Goal: Task Accomplishment & Management: Manage account settings

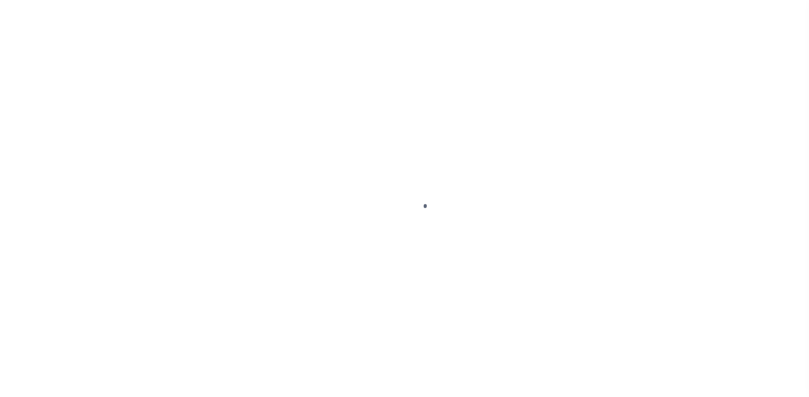
select select
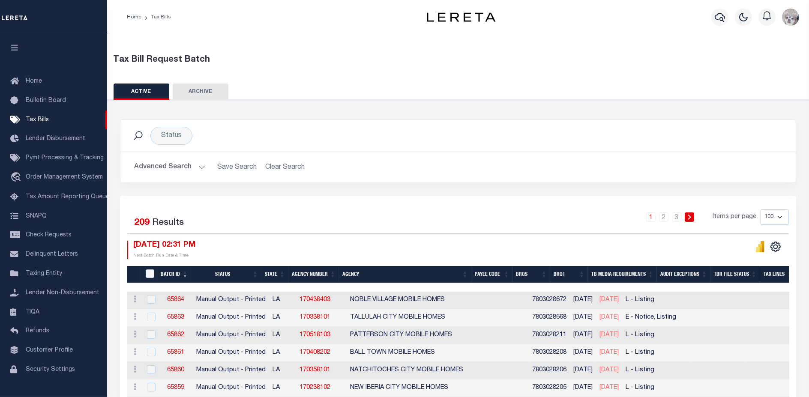
click at [158, 169] on button "Advanced Search" at bounding box center [169, 167] width 71 height 17
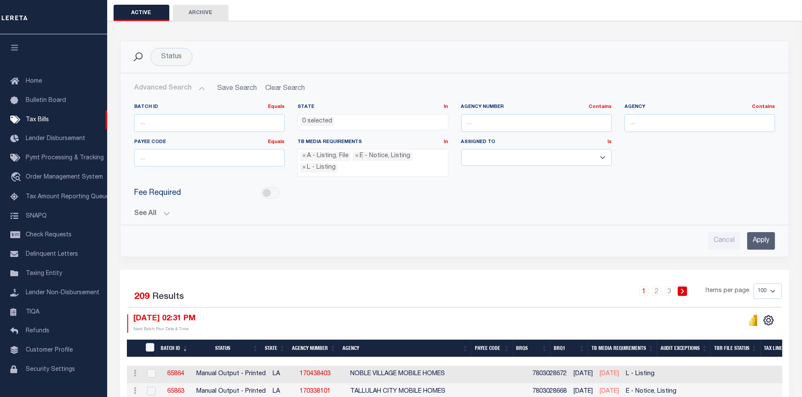
scroll to position [95, 0]
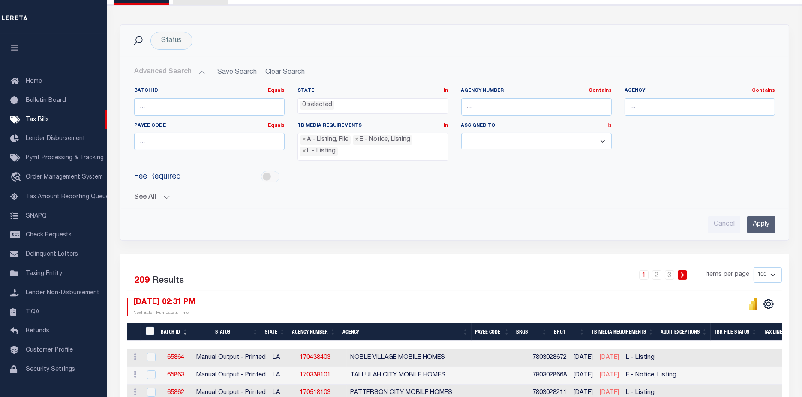
click at [137, 194] on button "See All" at bounding box center [454, 198] width 640 height 8
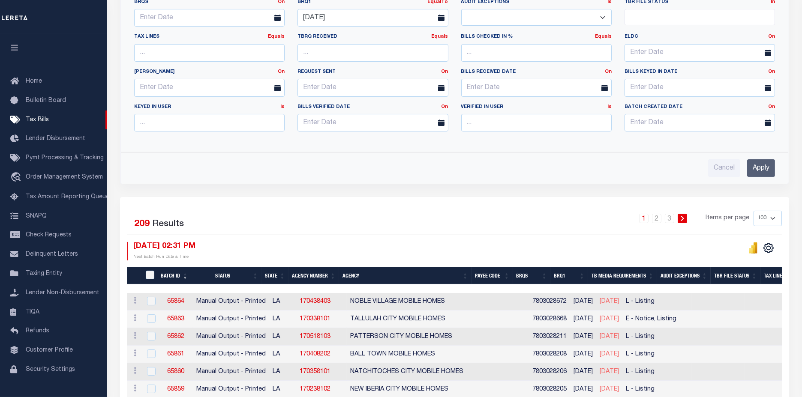
scroll to position [380, 0]
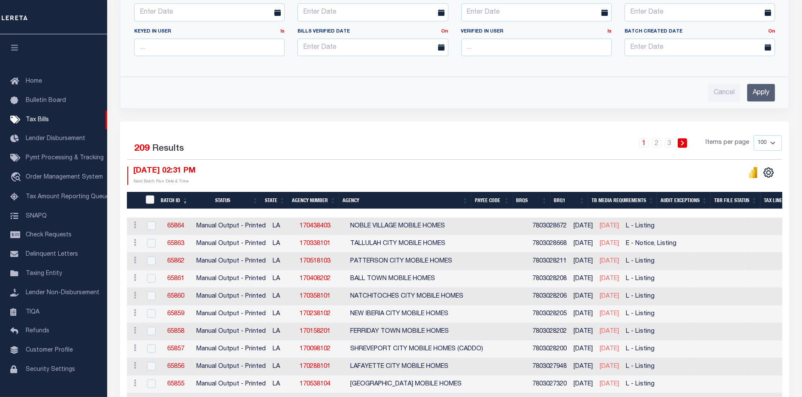
click at [150, 197] on input "TaxBillRequestBatchId" at bounding box center [150, 199] width 9 height 9
checkbox input "true"
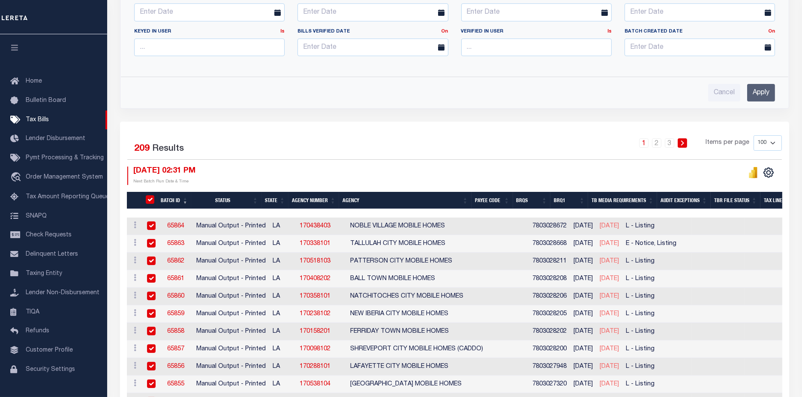
checkbox input "true"
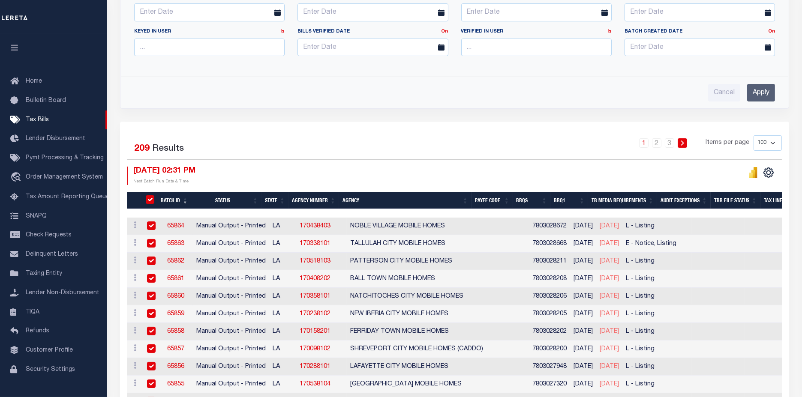
checkbox input "true"
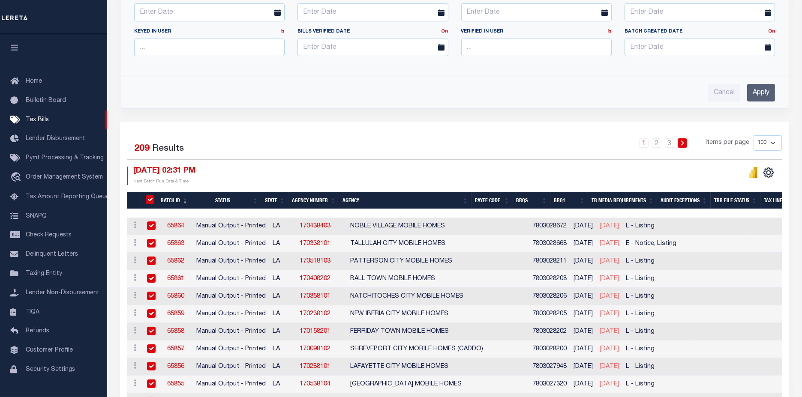
checkbox input "true"
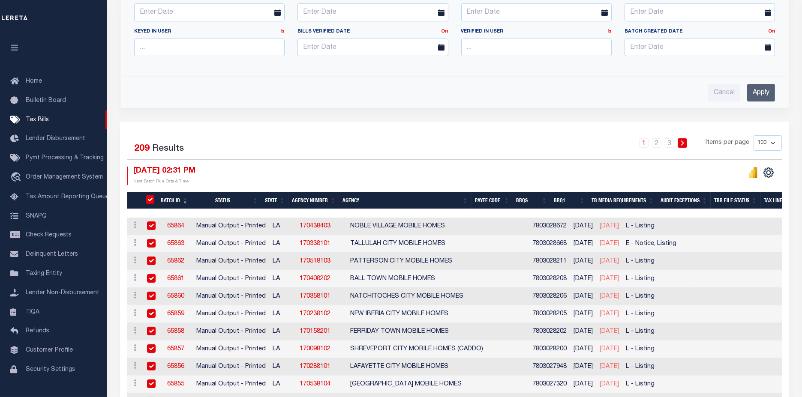
checkbox input "true"
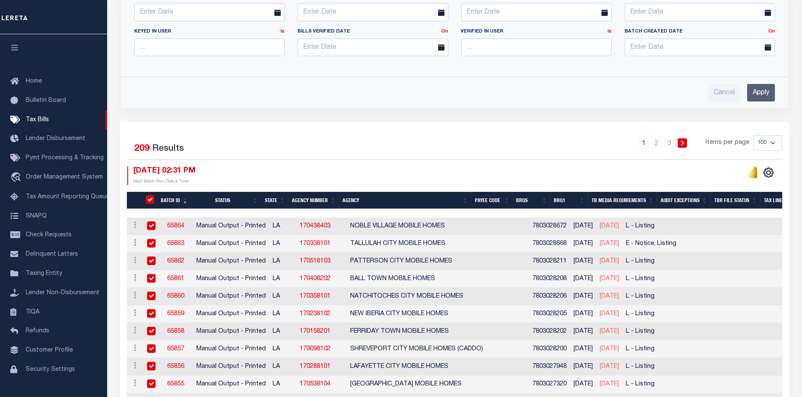
checkbox input "true"
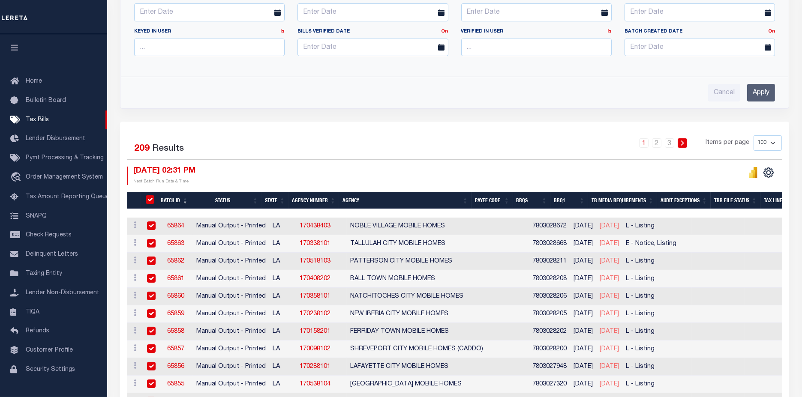
checkbox input "true"
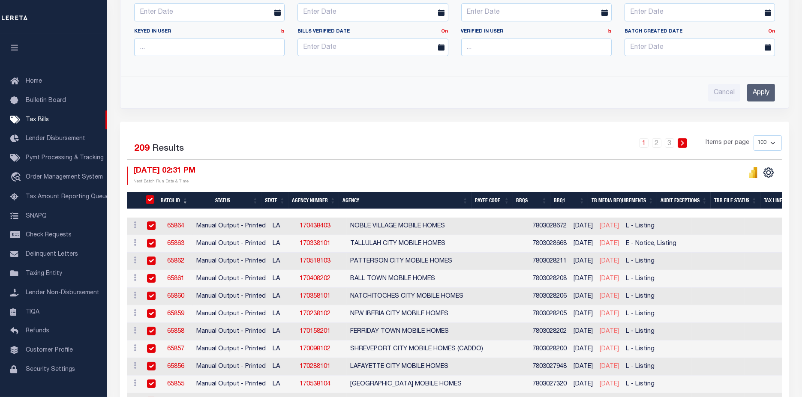
checkbox input "true"
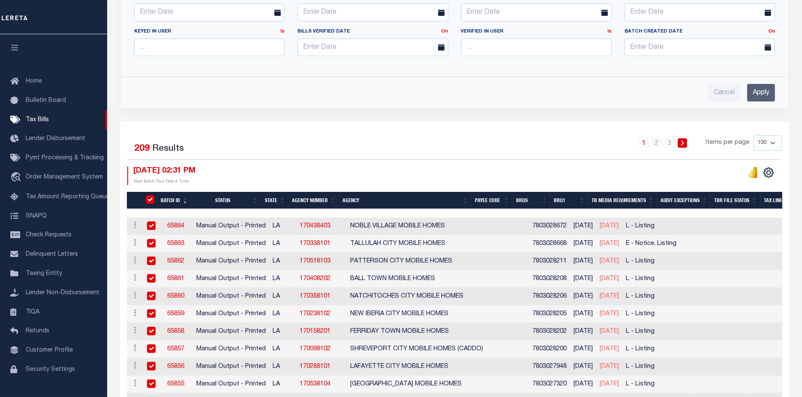
checkbox input "true"
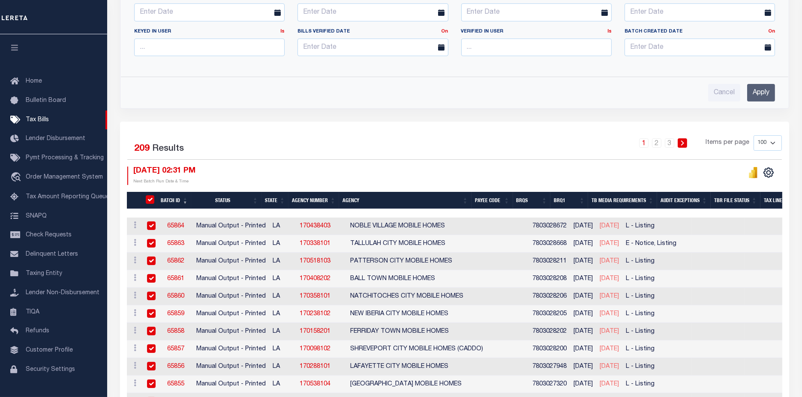
checkbox input "true"
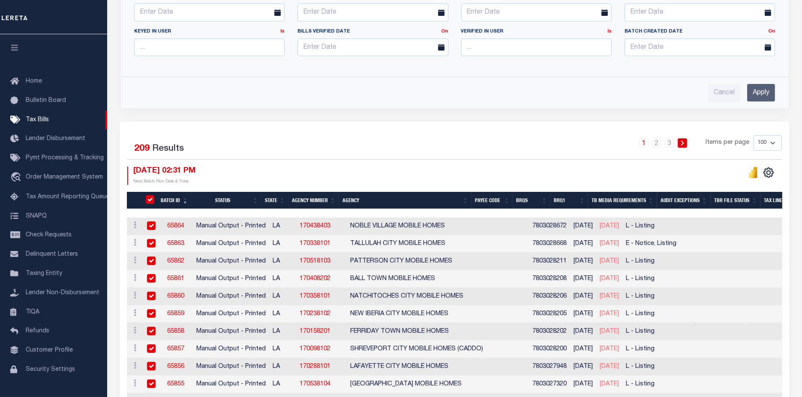
checkbox input "true"
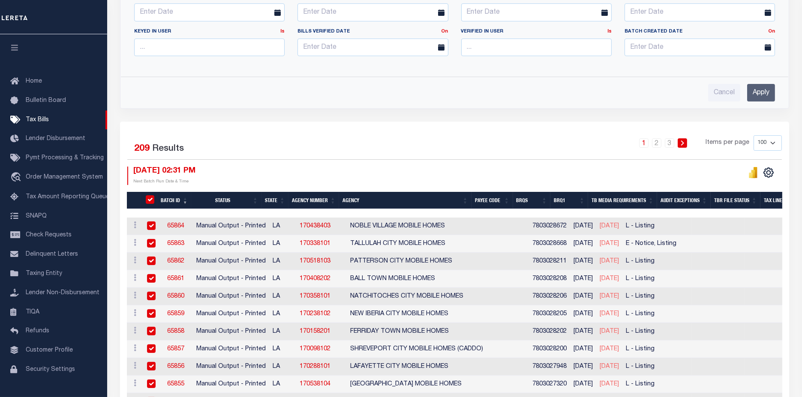
checkbox input "true"
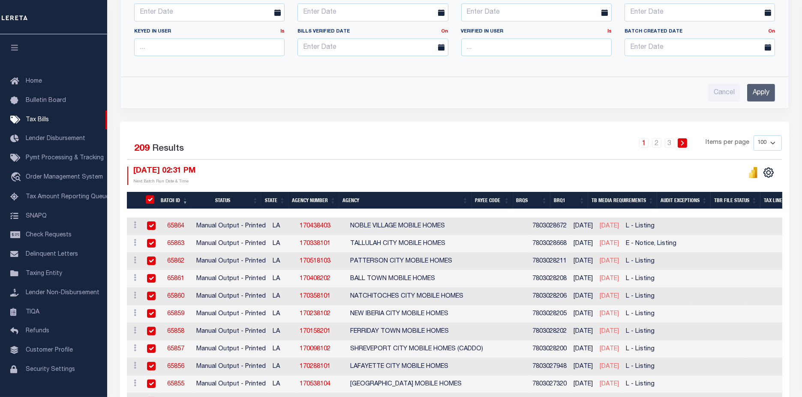
checkbox input "true"
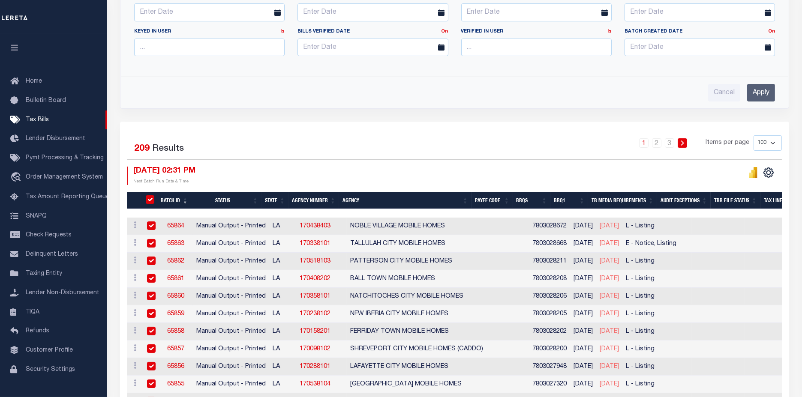
checkbox input "true"
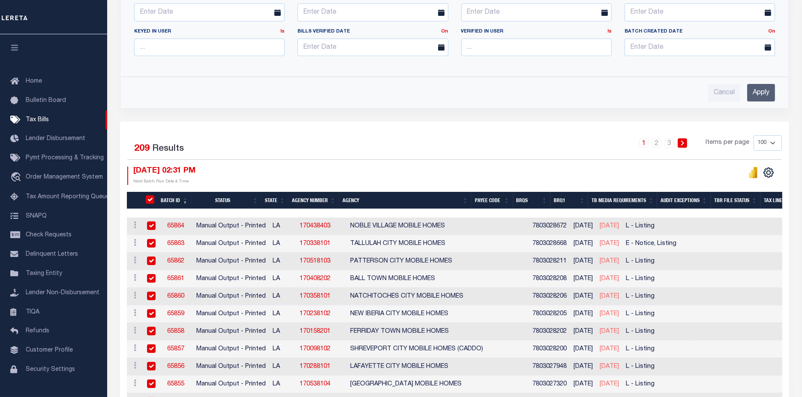
checkbox input "true"
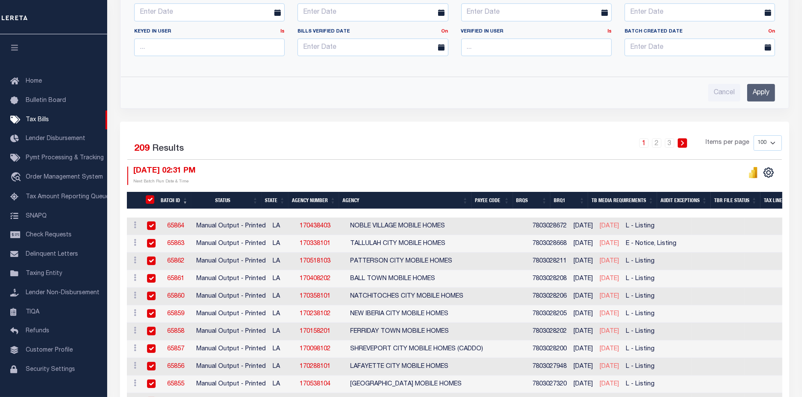
checkbox input "true"
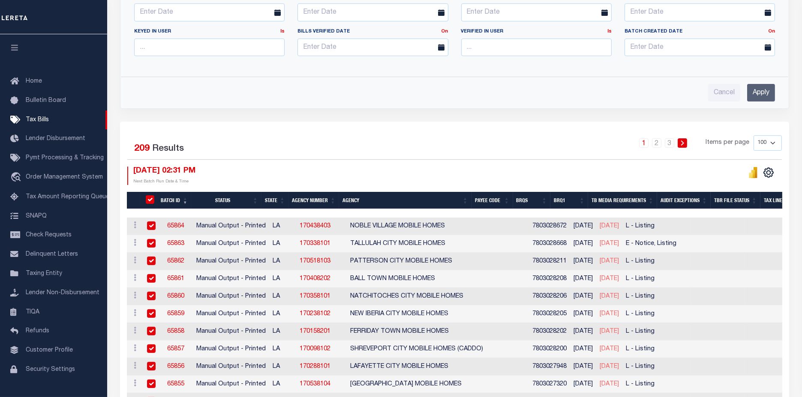
checkbox input "true"
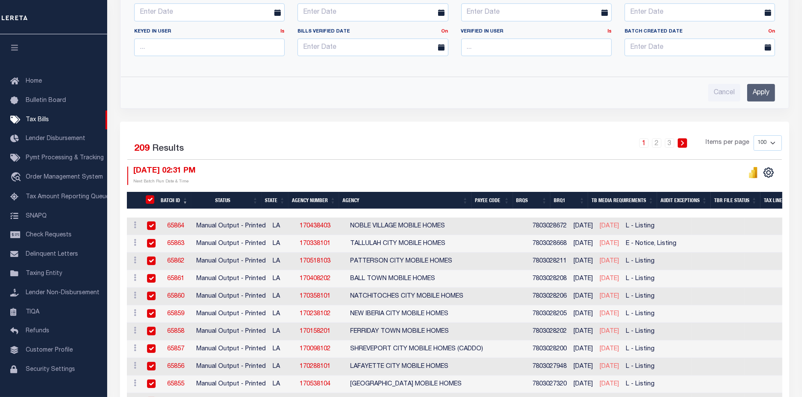
checkbox input "true"
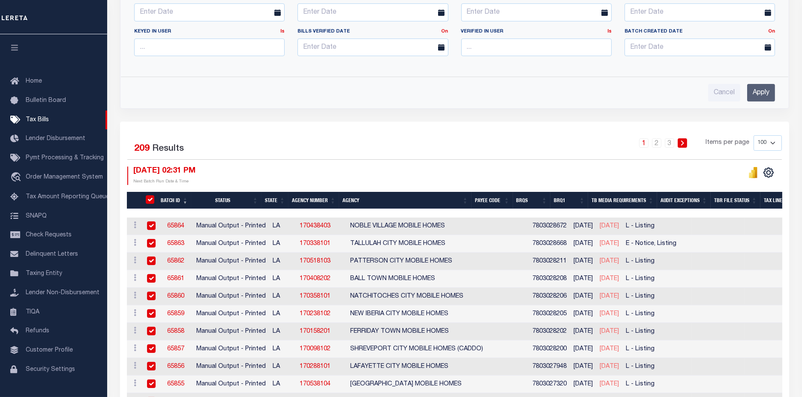
checkbox input "true"
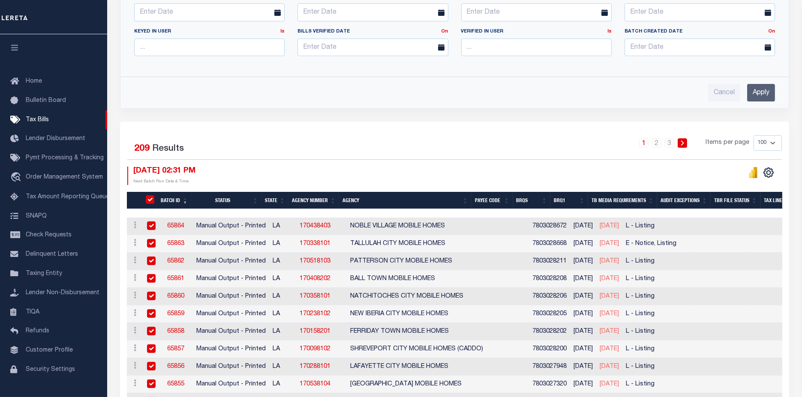
checkbox input "true"
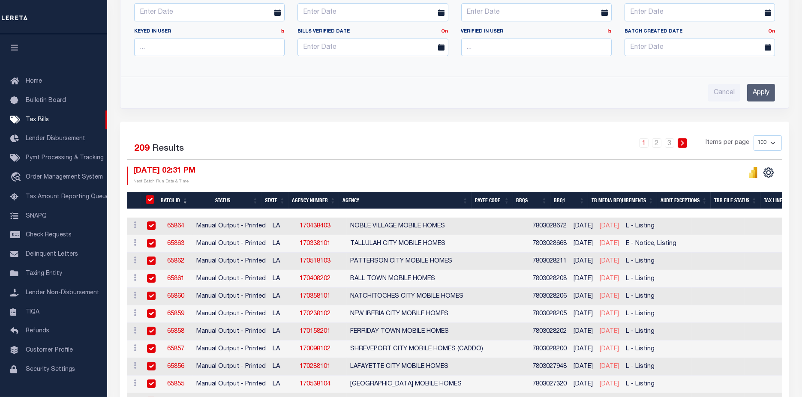
checkbox input "true"
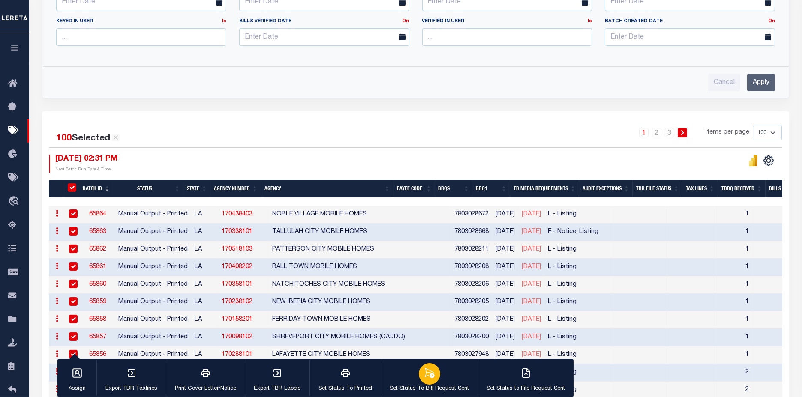
click at [428, 380] on div "button" at bounding box center [429, 373] width 21 height 21
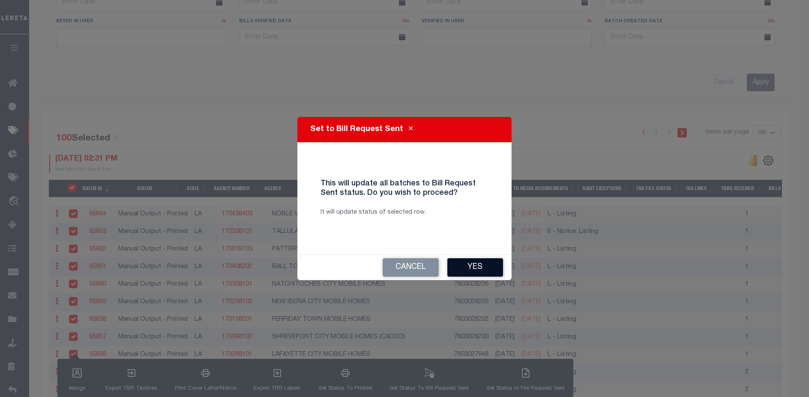
click at [464, 268] on button "Yes" at bounding box center [475, 267] width 56 height 18
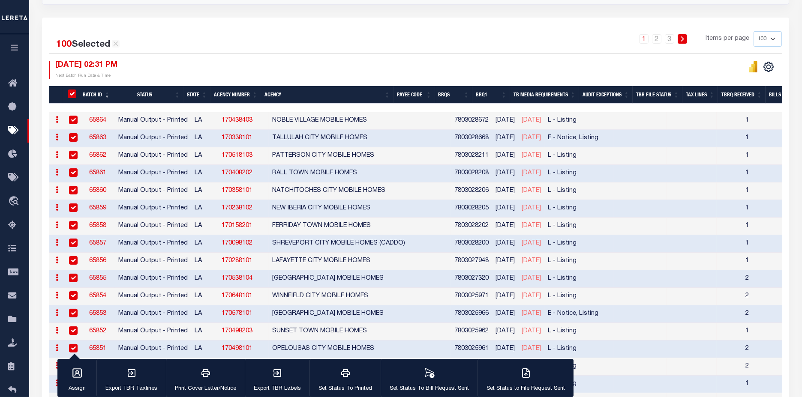
scroll to position [476, 0]
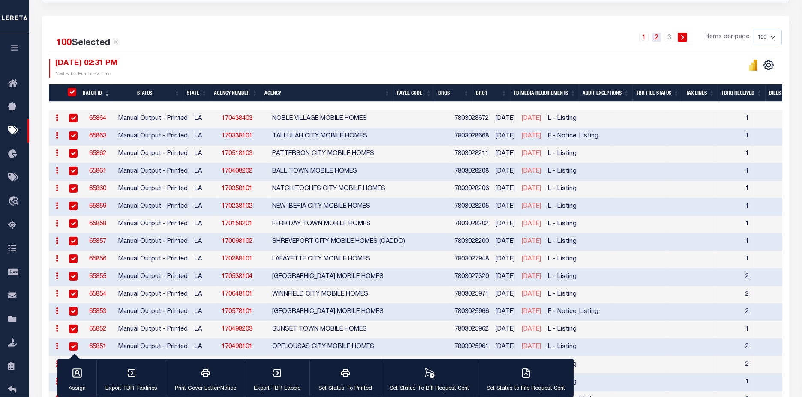
click at [658, 37] on link "2" at bounding box center [656, 37] width 9 height 9
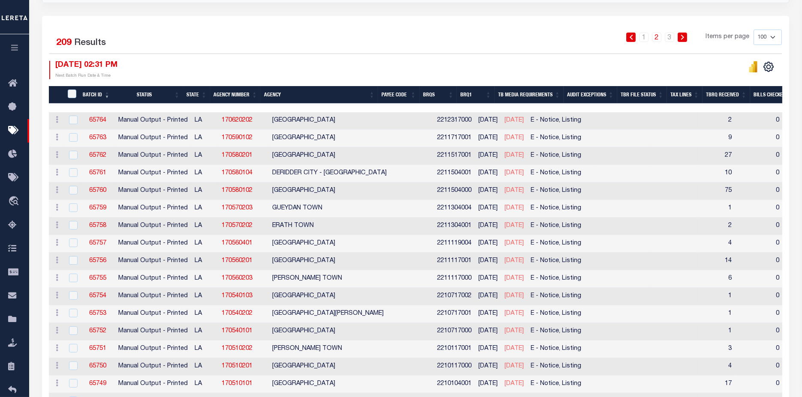
click at [661, 36] on link "2" at bounding box center [656, 37] width 9 height 9
click at [648, 37] on link "1" at bounding box center [643, 37] width 9 height 9
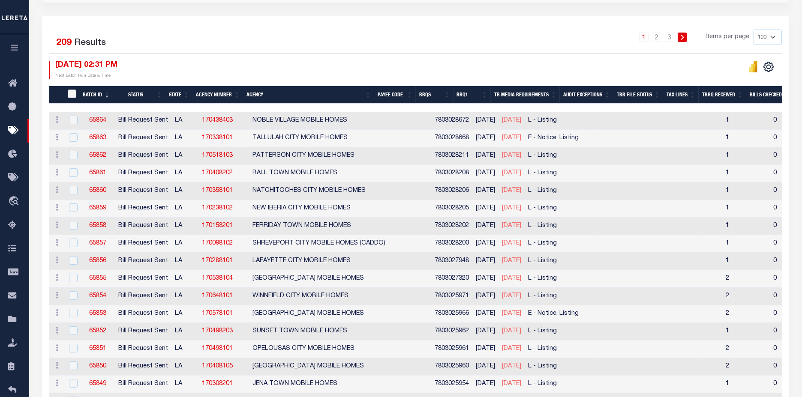
click at [72, 91] on input "TaxBillRequestBatchId" at bounding box center [72, 94] width 9 height 9
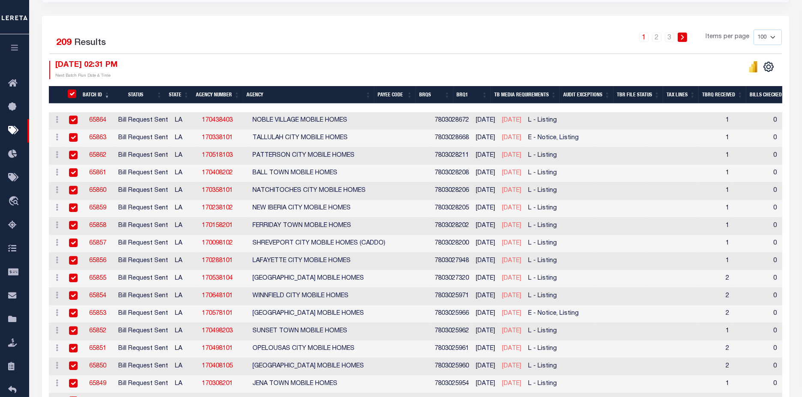
checkbox input "true"
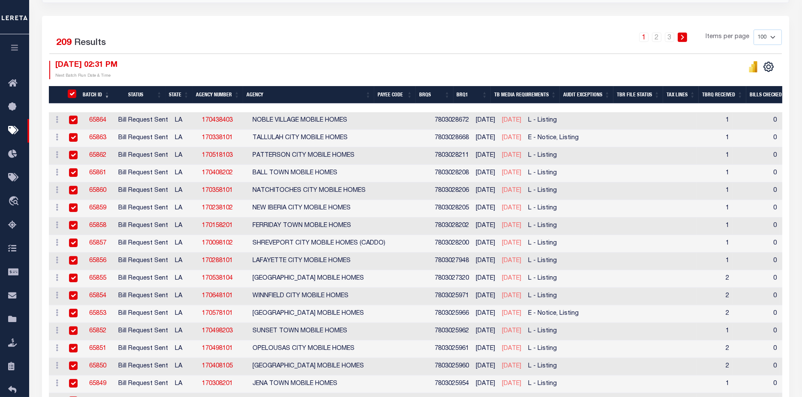
checkbox input "true"
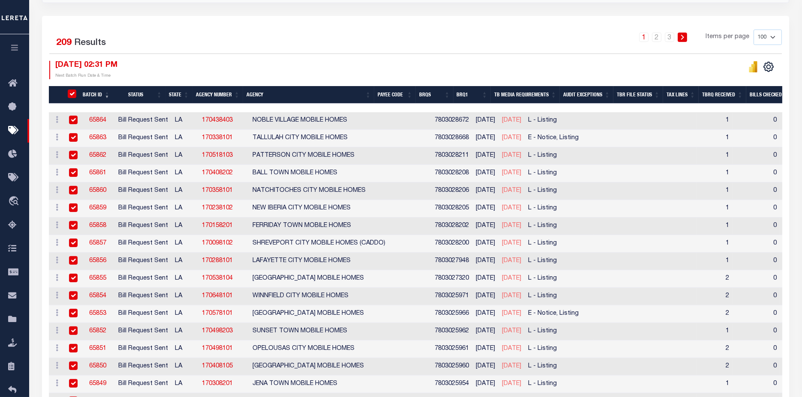
checkbox input "true"
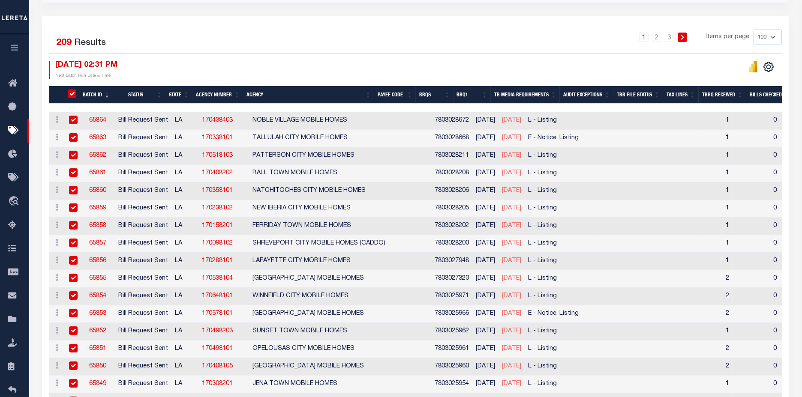
checkbox input "true"
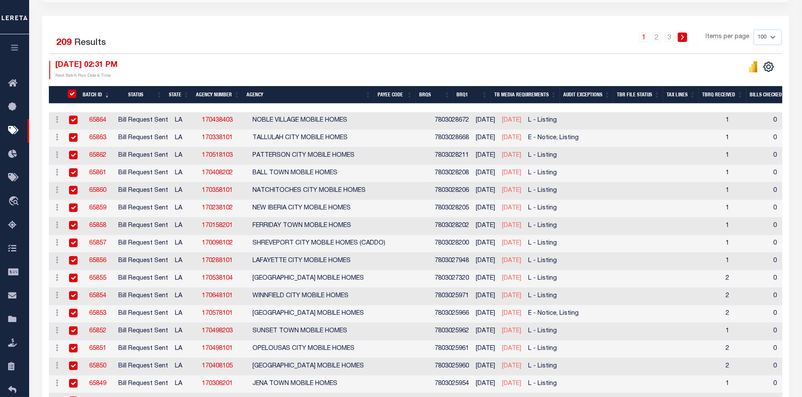
checkbox input "true"
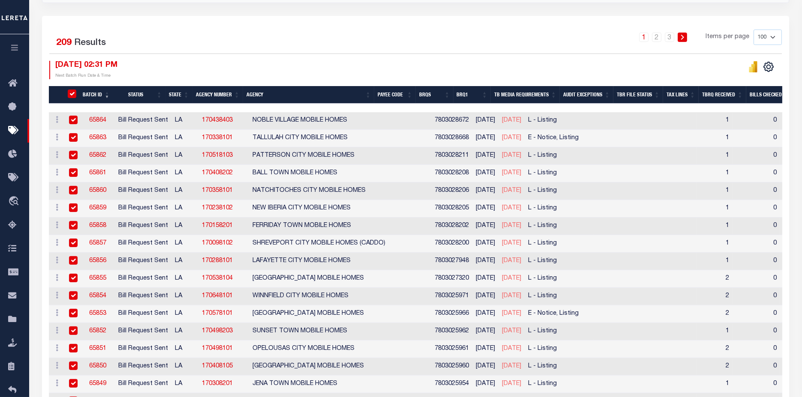
checkbox input "true"
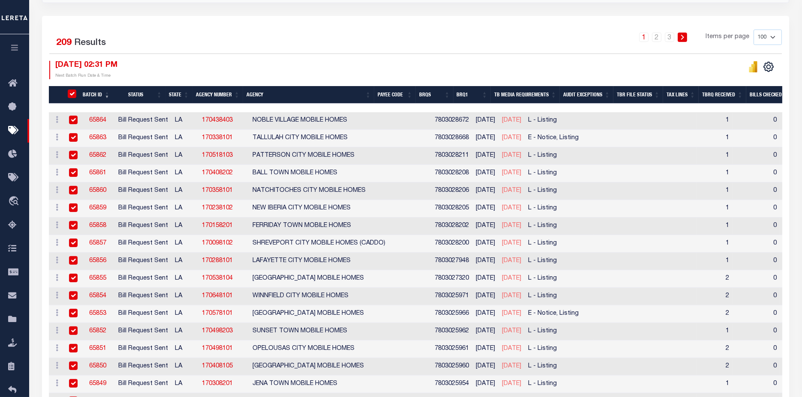
checkbox input "true"
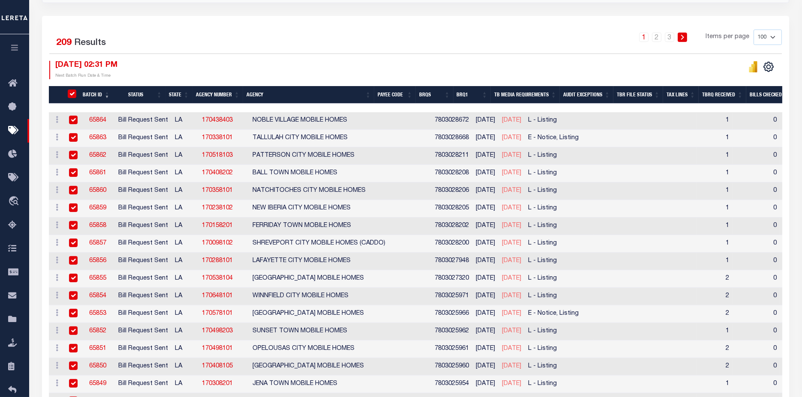
checkbox input "true"
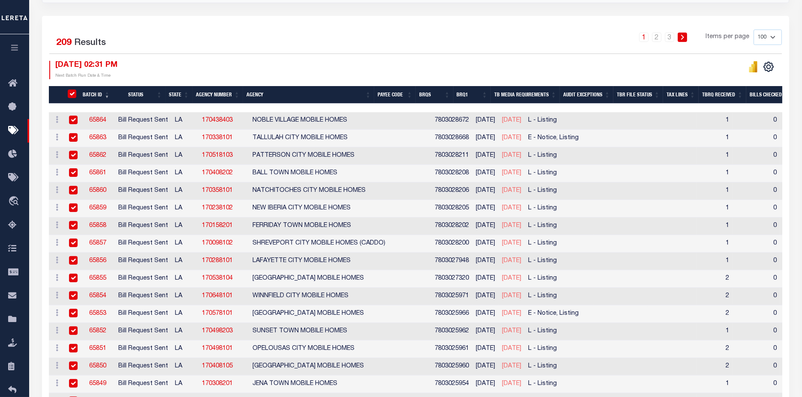
checkbox input "true"
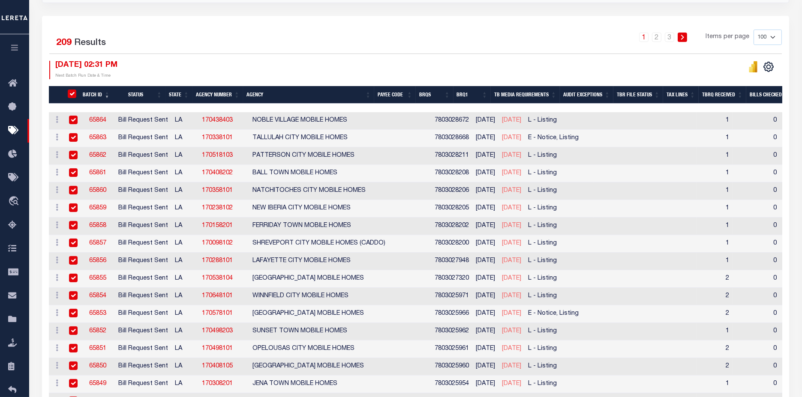
checkbox input "true"
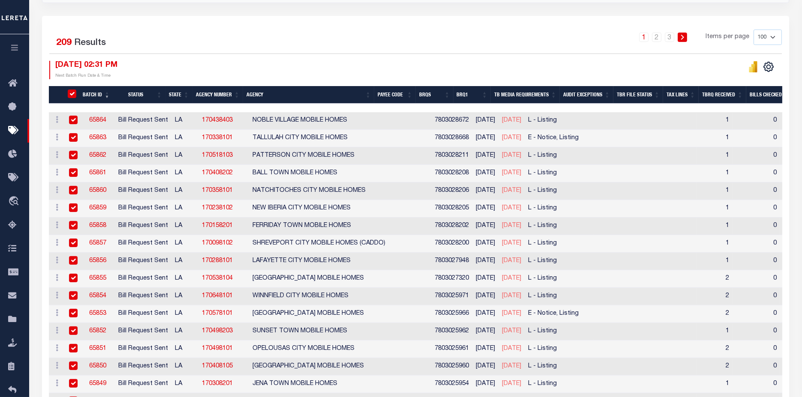
checkbox input "true"
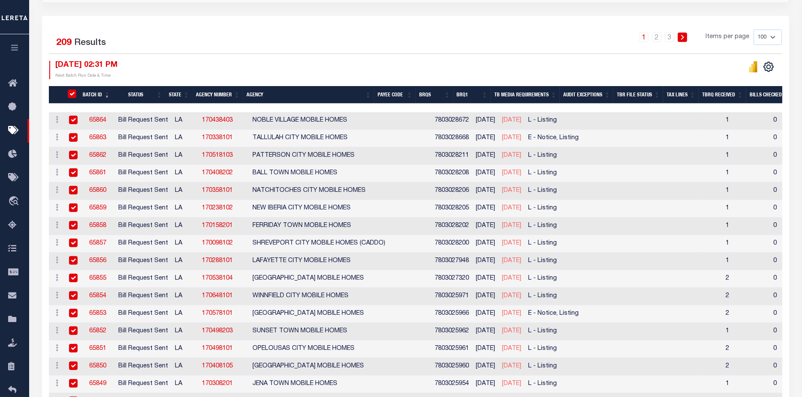
checkbox input "true"
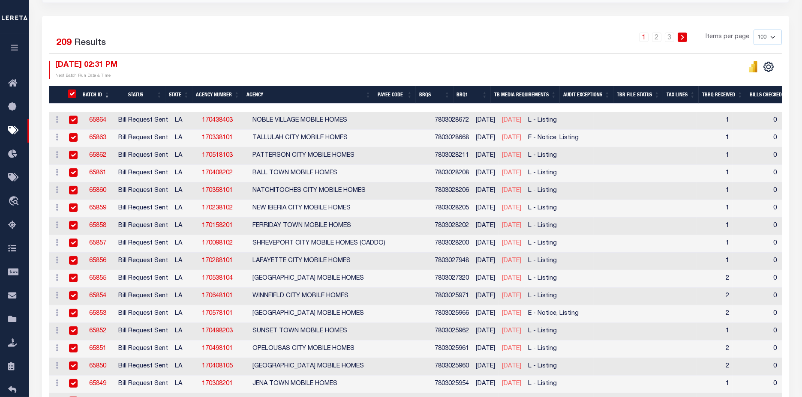
checkbox input "true"
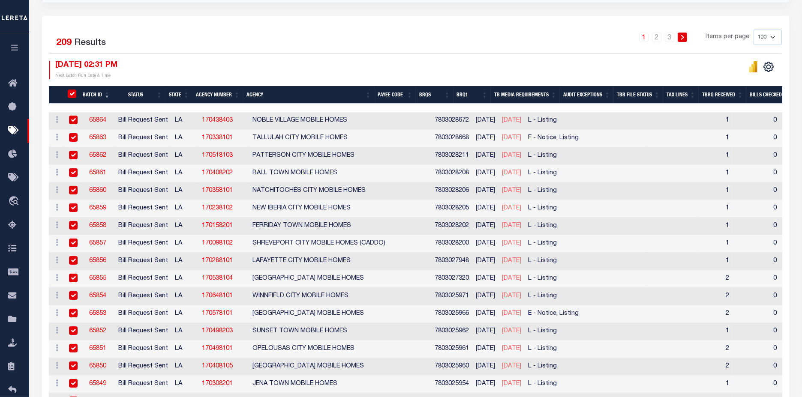
checkbox input "true"
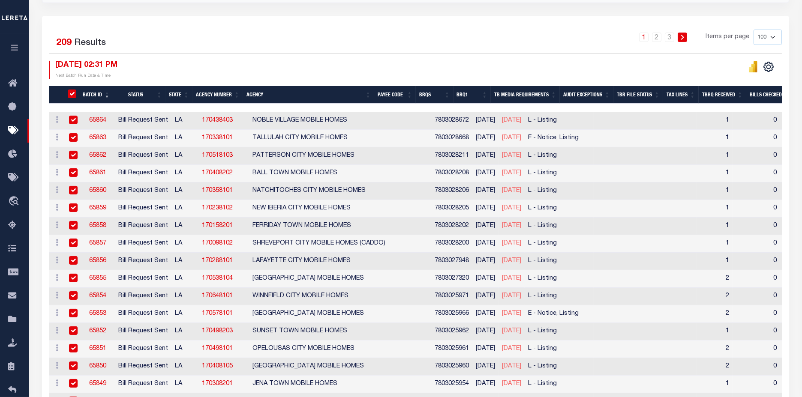
checkbox input "true"
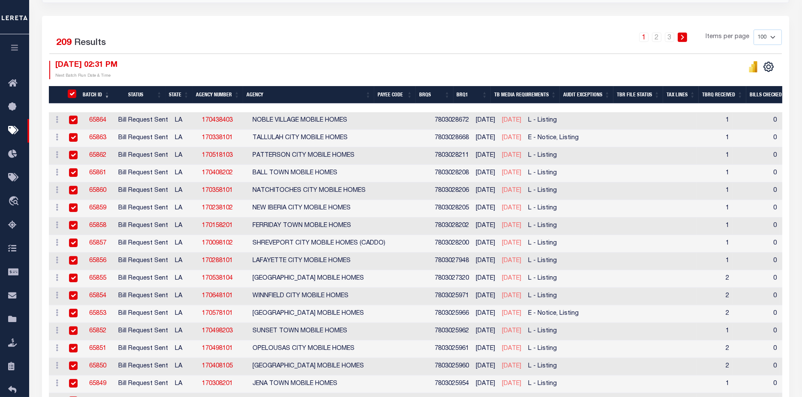
checkbox input "true"
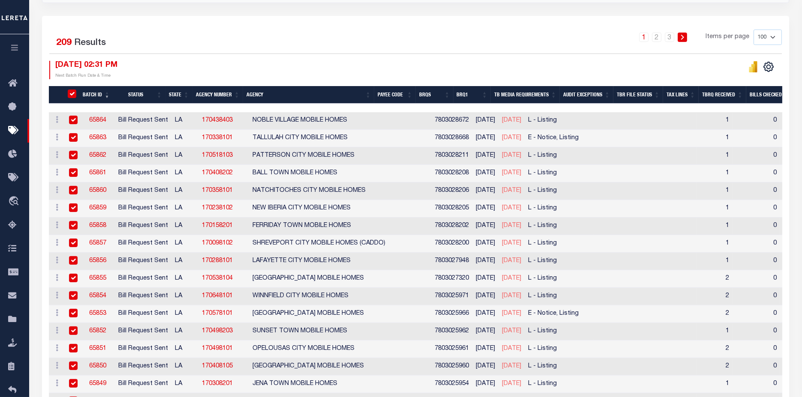
checkbox input "true"
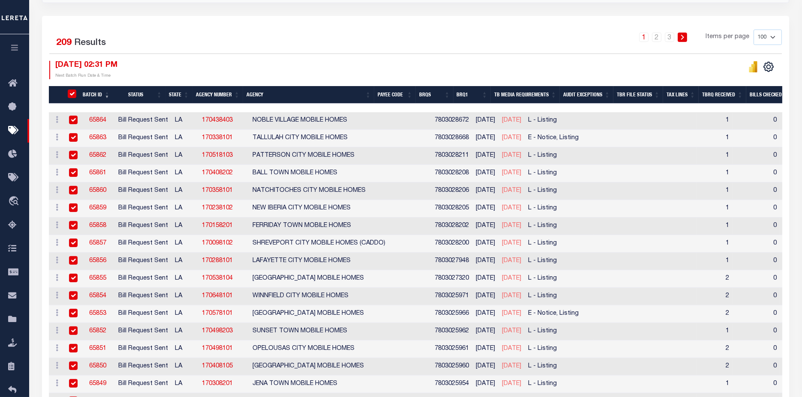
checkbox input "true"
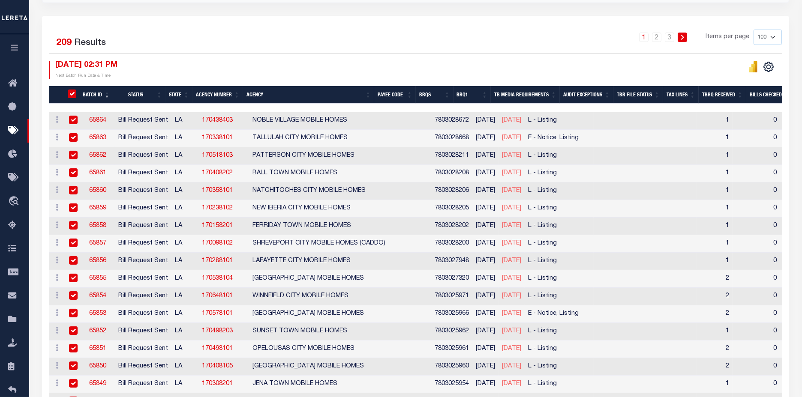
checkbox input "true"
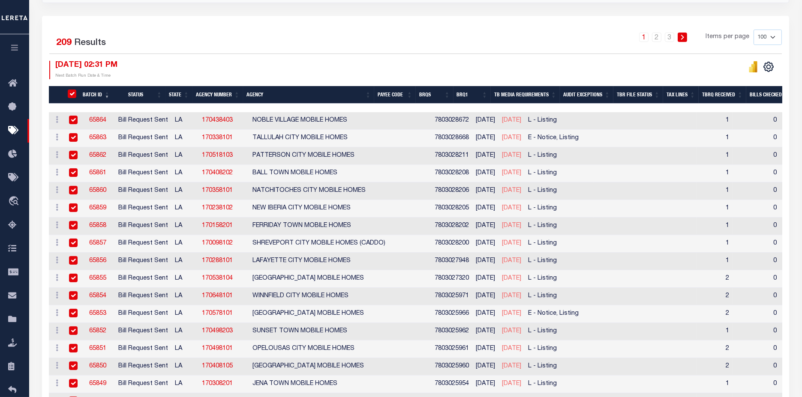
checkbox input "true"
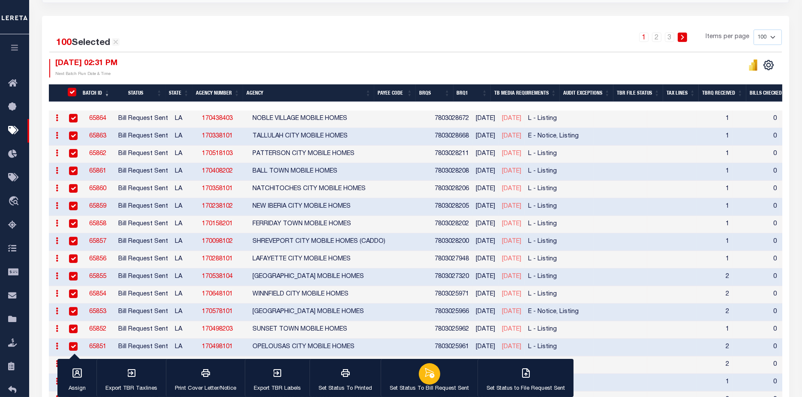
click at [420, 383] on button "Set Status To Bill Request Sent" at bounding box center [428, 378] width 97 height 39
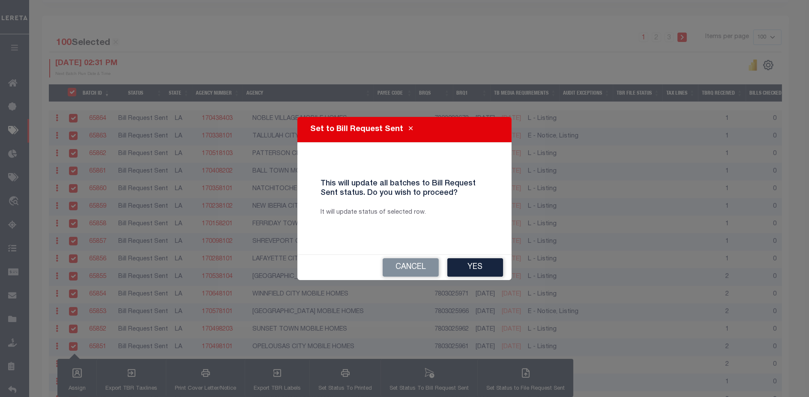
click at [497, 272] on button "Yes" at bounding box center [475, 267] width 56 height 18
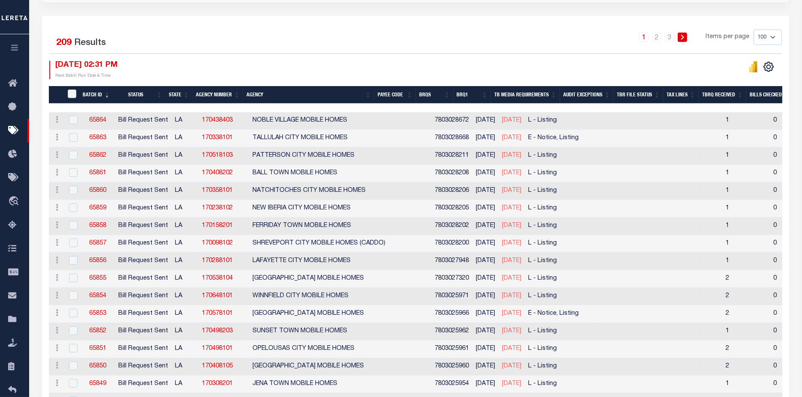
click at [645, 37] on link "1" at bounding box center [643, 37] width 9 height 9
click at [658, 36] on link "2" at bounding box center [656, 37] width 9 height 9
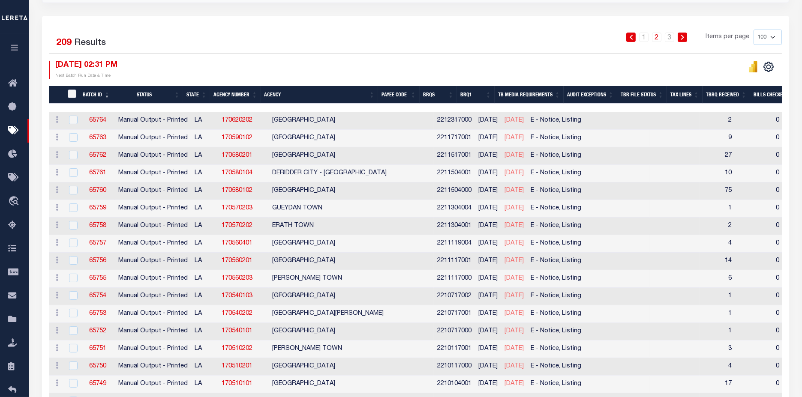
click at [71, 90] on input "TaxBillRequestBatchId" at bounding box center [72, 94] width 9 height 9
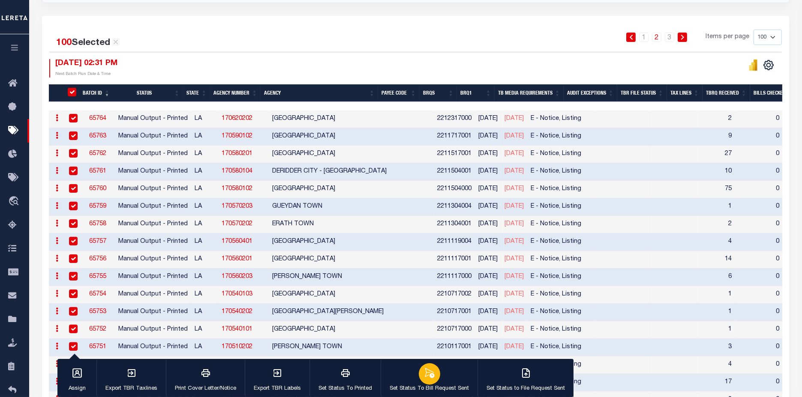
click at [401, 377] on button "Set Status To Bill Request Sent" at bounding box center [428, 378] width 97 height 39
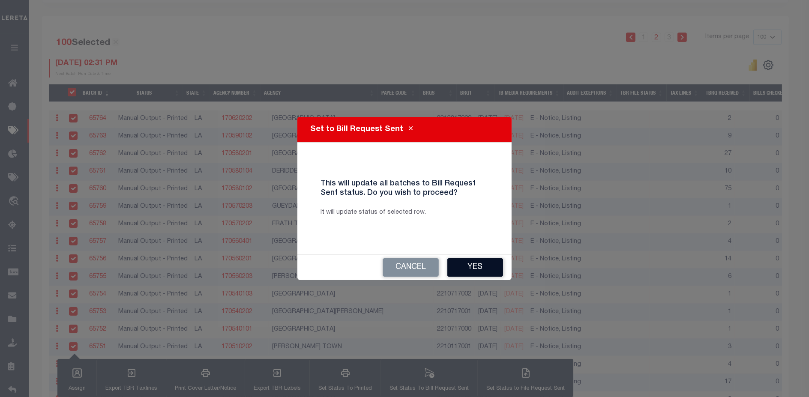
click at [485, 273] on button "Yes" at bounding box center [475, 267] width 56 height 18
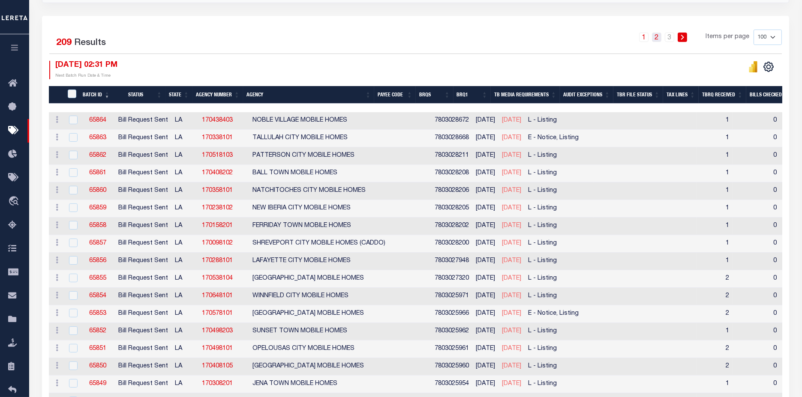
click at [658, 36] on link "2" at bounding box center [656, 37] width 9 height 9
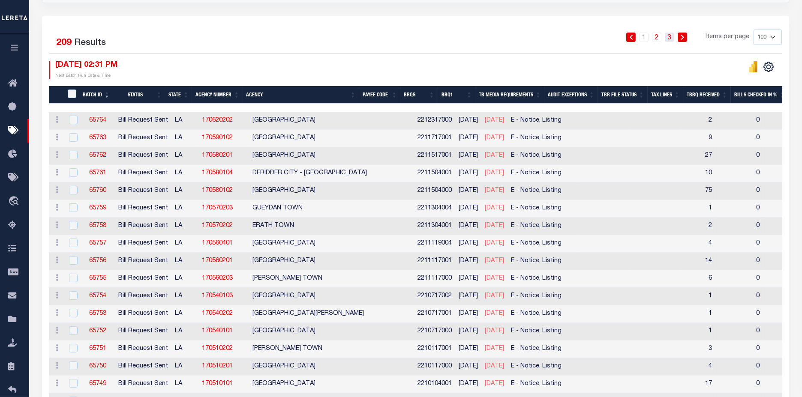
click at [669, 34] on link "3" at bounding box center [668, 37] width 9 height 9
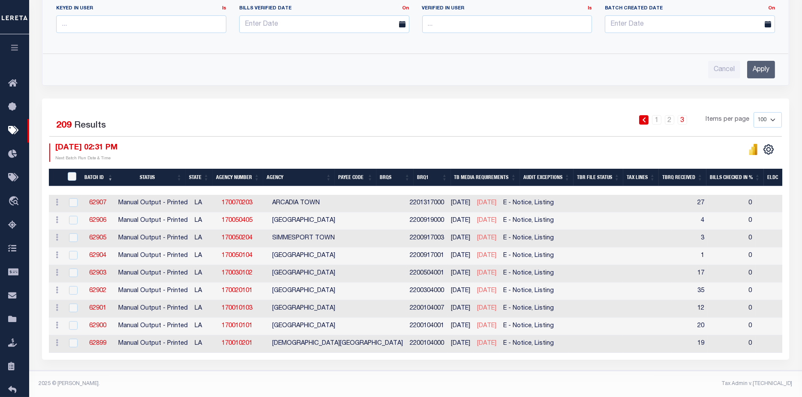
scroll to position [394, 0]
click at [674, 120] on link "2" at bounding box center [668, 119] width 9 height 9
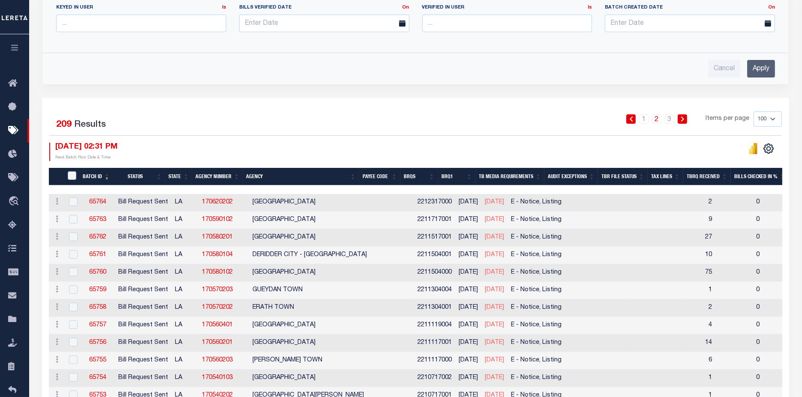
click at [71, 173] on input "TaxBillRequestBatchId" at bounding box center [72, 175] width 9 height 9
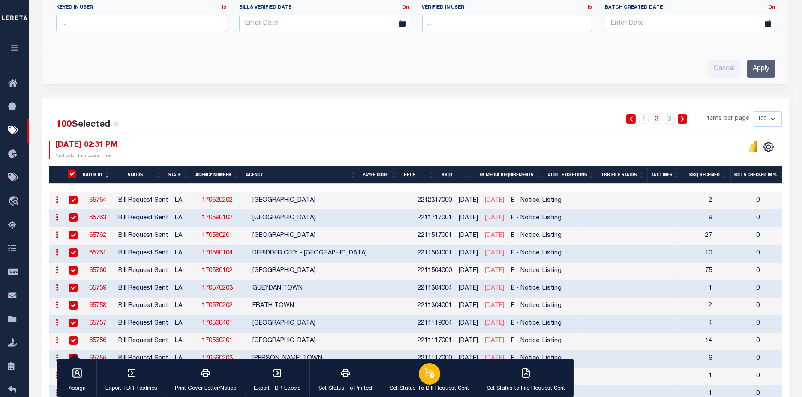
click at [410, 380] on button "Set Status To Bill Request Sent" at bounding box center [428, 378] width 97 height 39
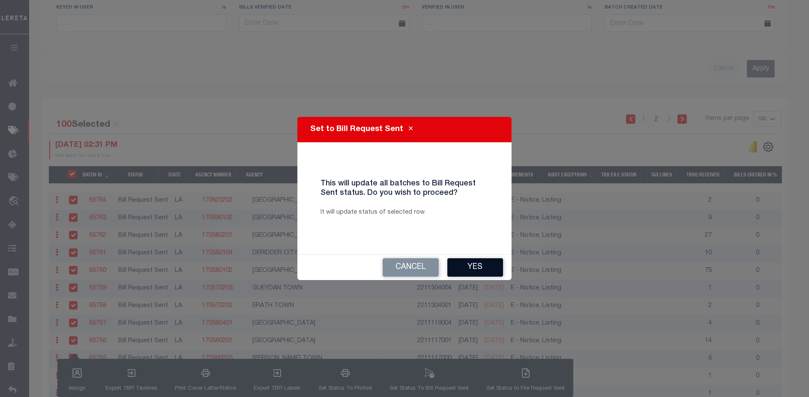
click at [480, 266] on button "Yes" at bounding box center [475, 267] width 56 height 18
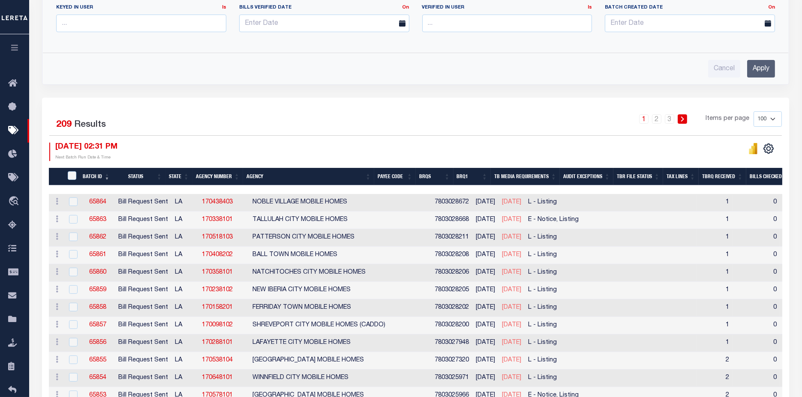
click at [639, 117] on li "1" at bounding box center [643, 118] width 13 height 9
click at [646, 117] on link "1" at bounding box center [643, 118] width 9 height 9
click at [684, 117] on icon at bounding box center [682, 119] width 4 height 5
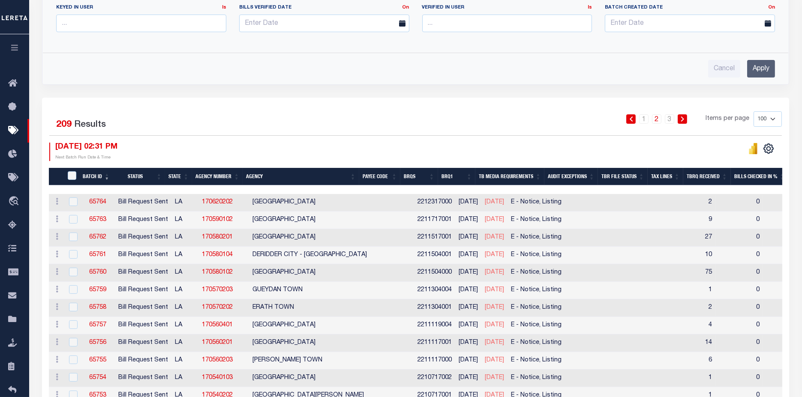
click at [684, 117] on icon at bounding box center [682, 119] width 4 height 5
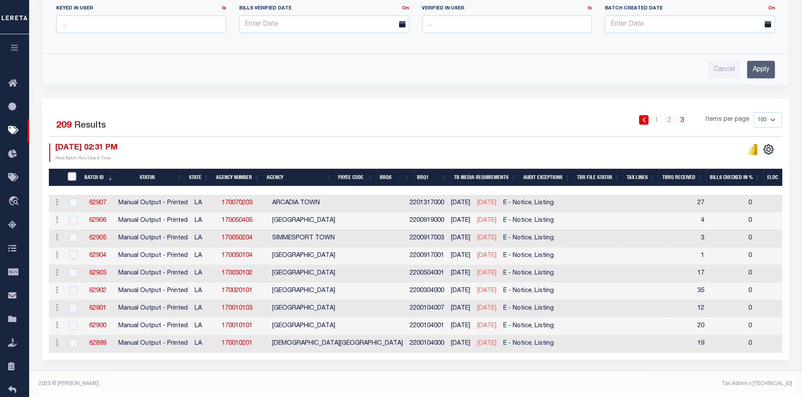
click at [70, 172] on input "TaxBillRequestBatchId" at bounding box center [72, 176] width 9 height 9
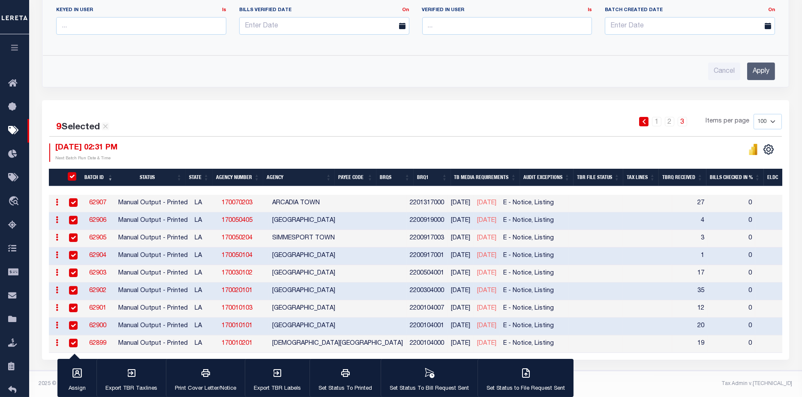
scroll to position [393, 0]
click at [458, 384] on button "Set Status To Bill Request Sent" at bounding box center [428, 378] width 97 height 39
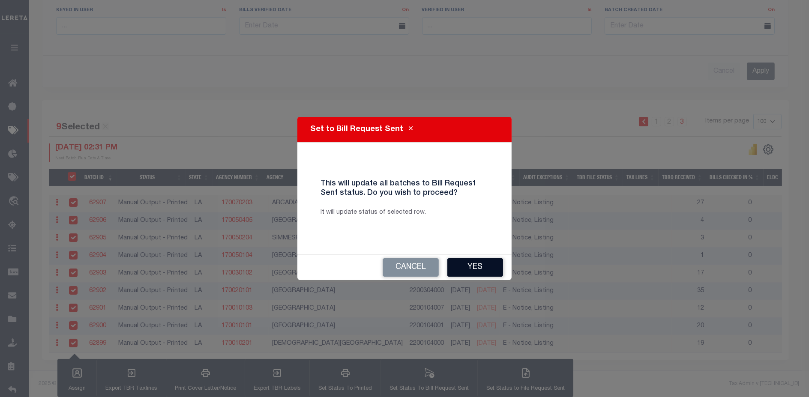
click at [476, 266] on button "Yes" at bounding box center [475, 267] width 56 height 18
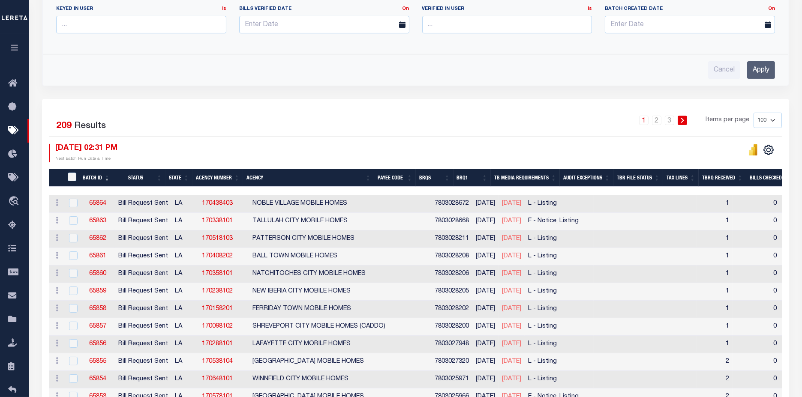
click at [645, 122] on link "1" at bounding box center [643, 120] width 9 height 9
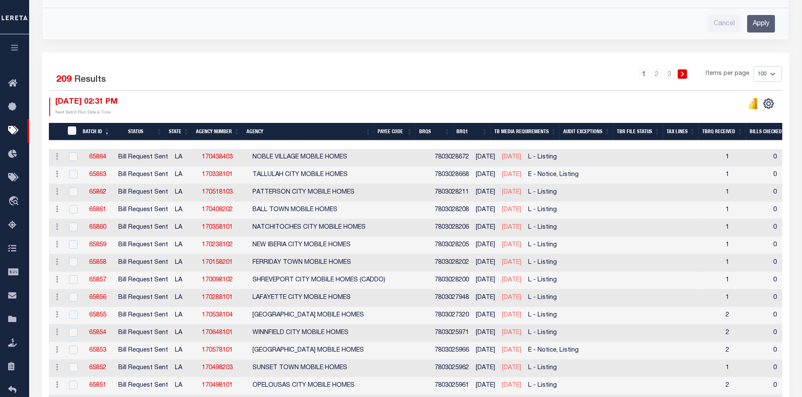
scroll to position [440, 0]
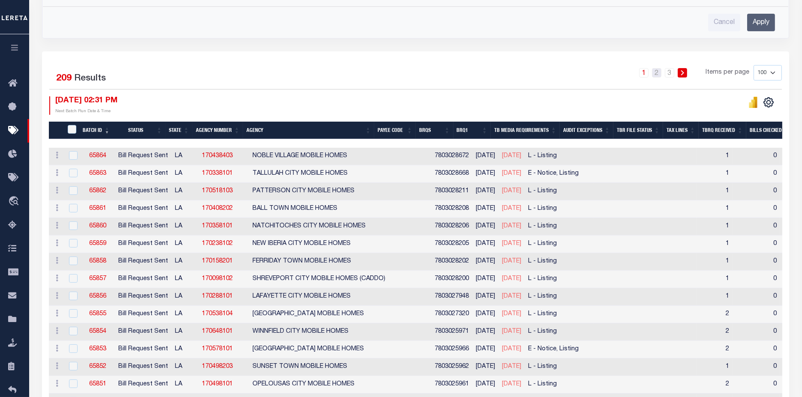
click at [658, 75] on div "1 2 3 Items per page 100 200 500 1000" at bounding box center [509, 76] width 546 height 22
click at [682, 70] on icon at bounding box center [682, 72] width 4 height 5
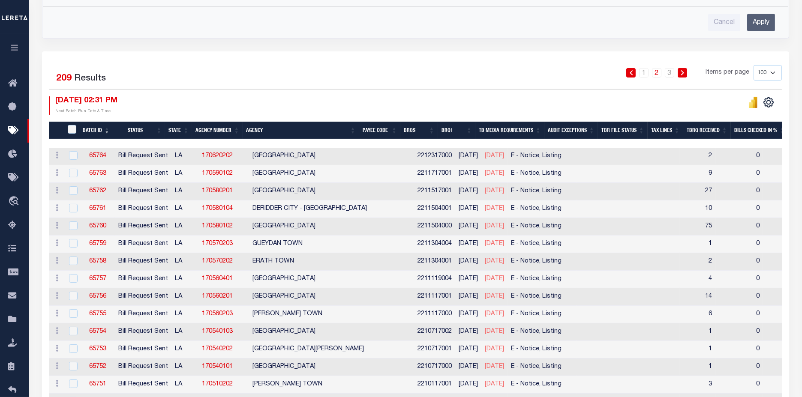
click at [682, 70] on icon at bounding box center [682, 72] width 4 height 5
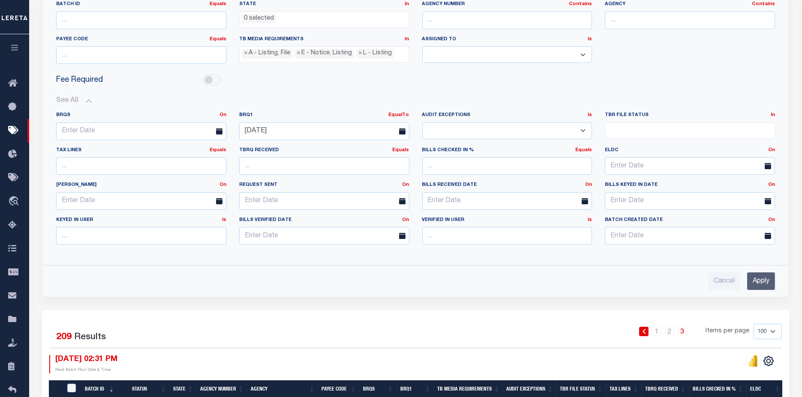
scroll to position [238, 0]
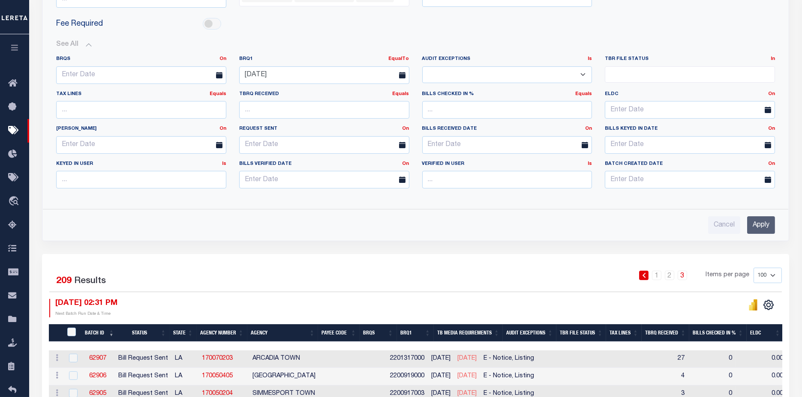
click at [646, 274] on icon at bounding box center [644, 275] width 4 height 5
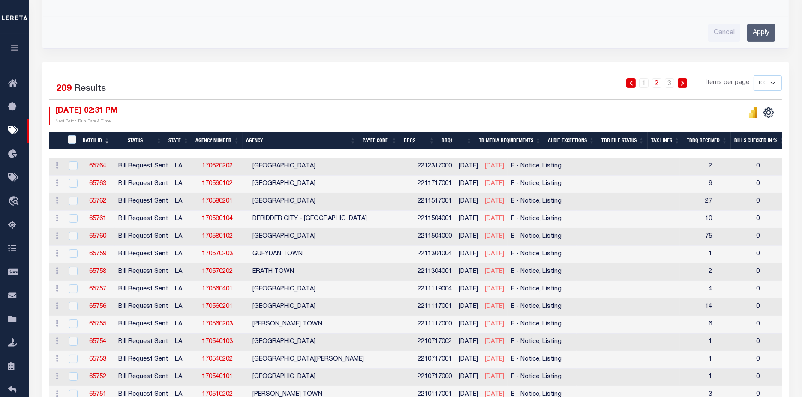
scroll to position [428, 0]
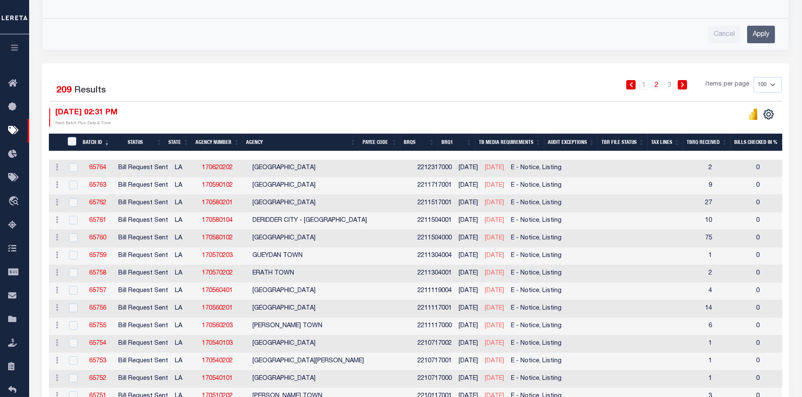
click at [633, 82] on icon at bounding box center [631, 84] width 4 height 5
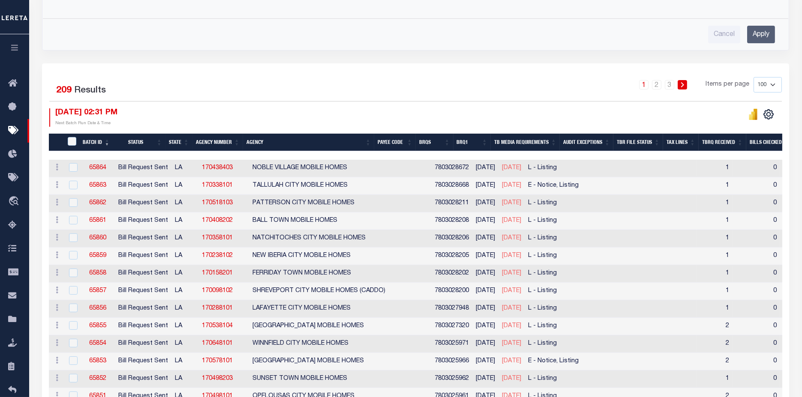
click at [683, 82] on icon at bounding box center [681, 84] width 3 height 5
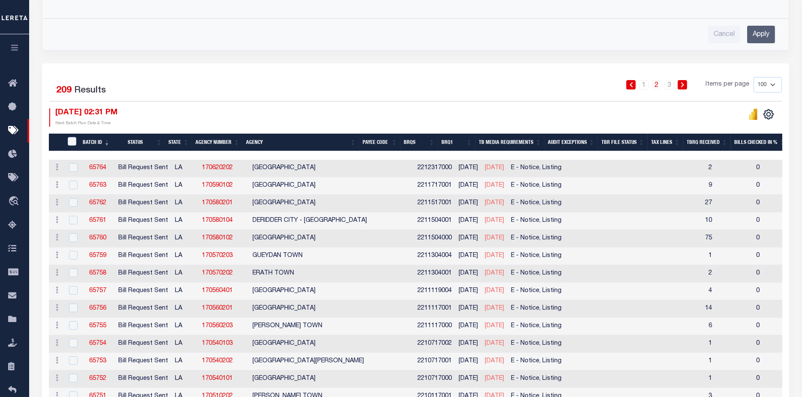
click at [683, 82] on icon at bounding box center [681, 84] width 3 height 5
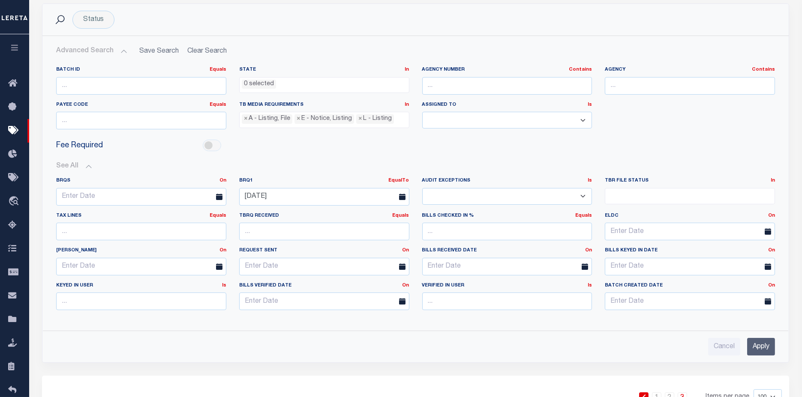
scroll to position [109, 0]
